Goal: Information Seeking & Learning: Find specific fact

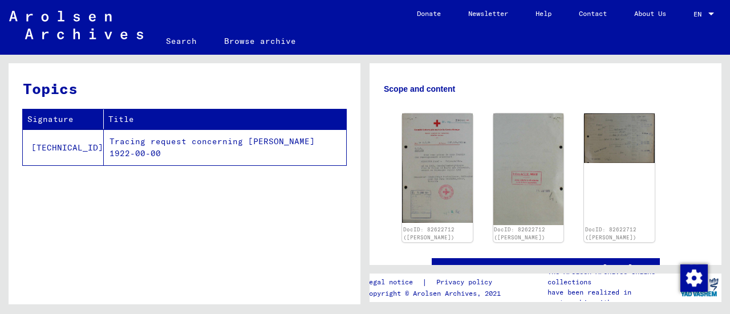
scroll to position [193, 0]
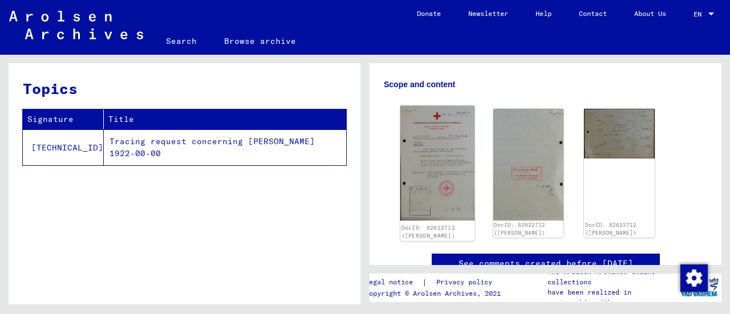
click at [426, 183] on img at bounding box center [437, 163] width 74 height 115
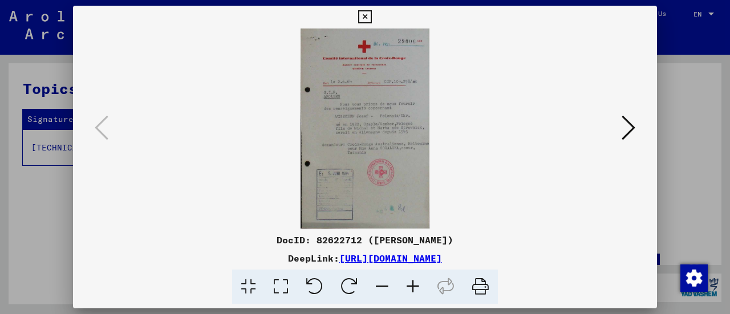
click at [623, 132] on icon at bounding box center [628, 127] width 14 height 27
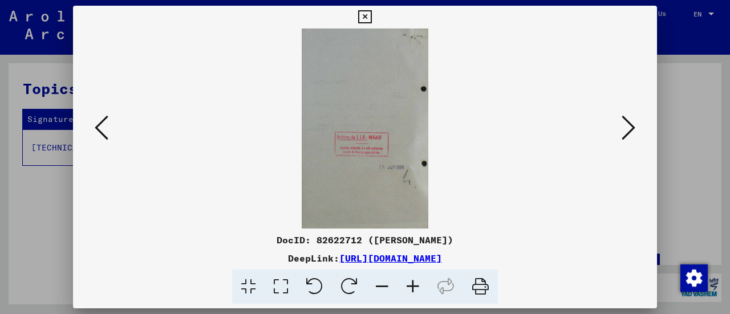
click at [628, 137] on icon at bounding box center [628, 127] width 14 height 27
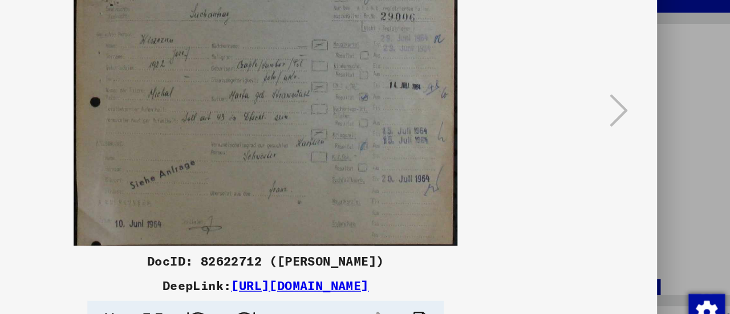
click at [683, 90] on div at bounding box center [365, 157] width 730 height 314
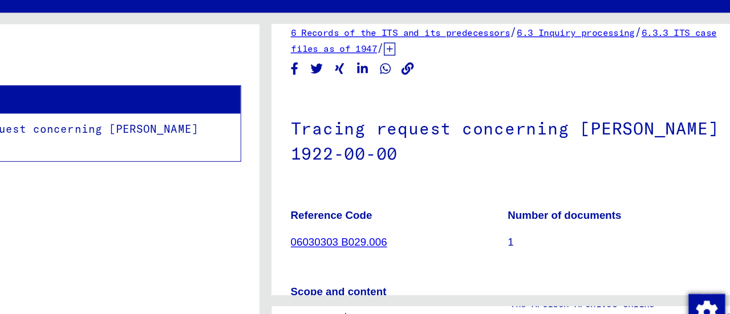
scroll to position [0, 0]
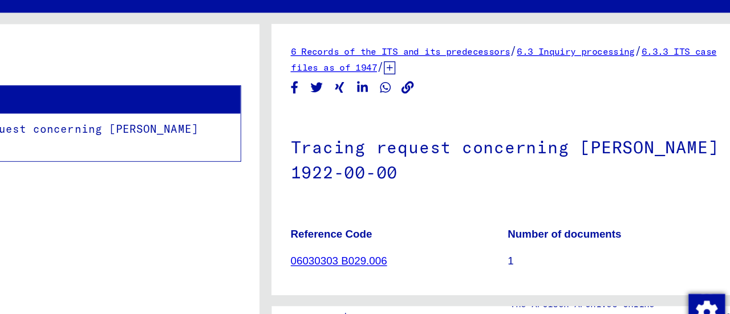
click at [412, 243] on link "06030303 B029.006" at bounding box center [420, 239] width 72 height 9
click at [412, 239] on link "06030303 B029.006" at bounding box center [420, 239] width 72 height 9
click at [410, 243] on link "06030303 B029.006" at bounding box center [420, 239] width 72 height 9
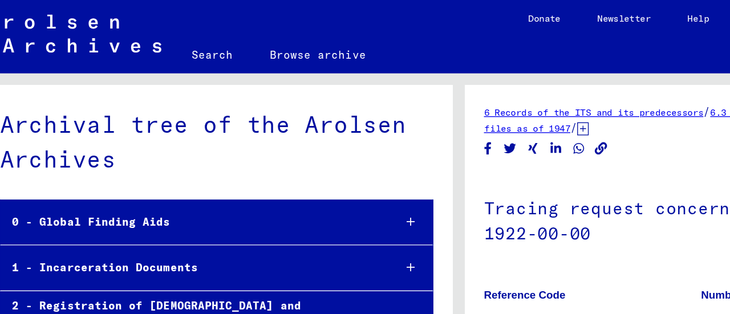
scroll to position [3538, 0]
